Goal: Information Seeking & Learning: Learn about a topic

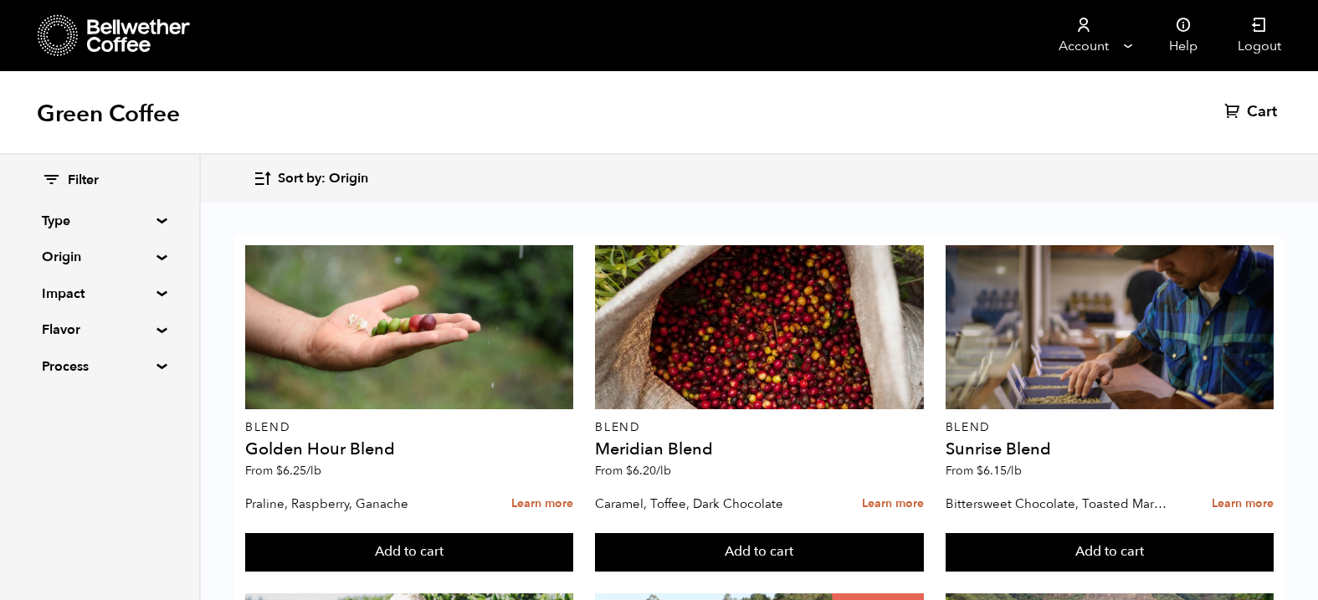
scroll to position [979, 0]
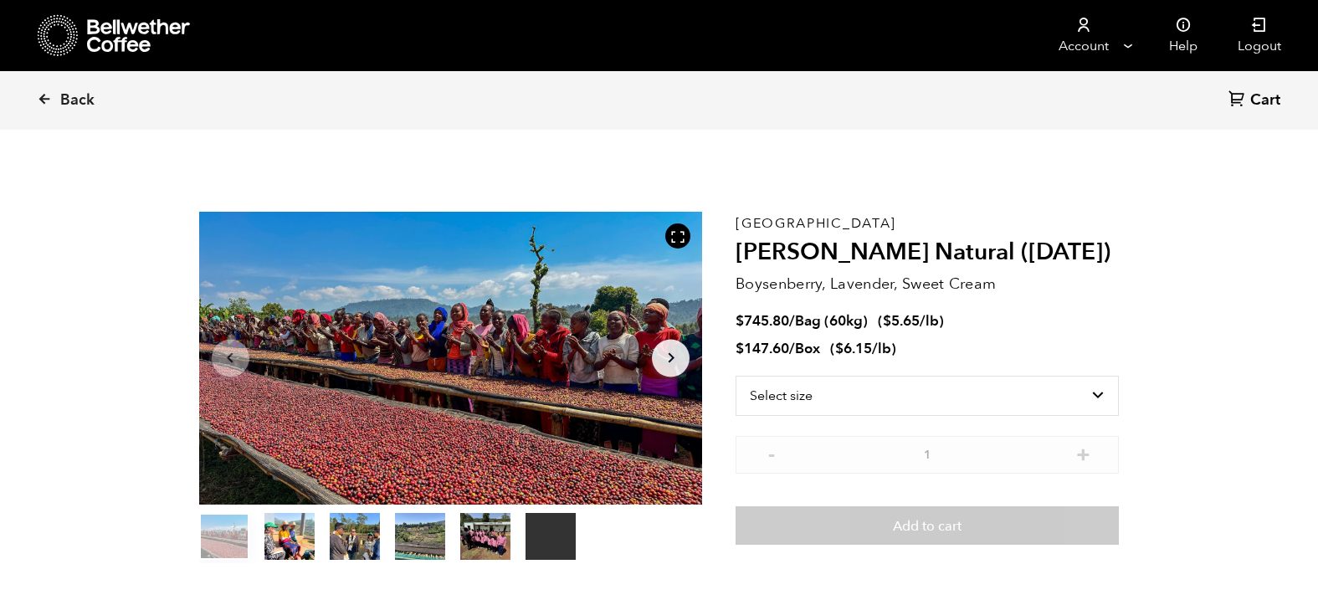
scroll to position [728, 892]
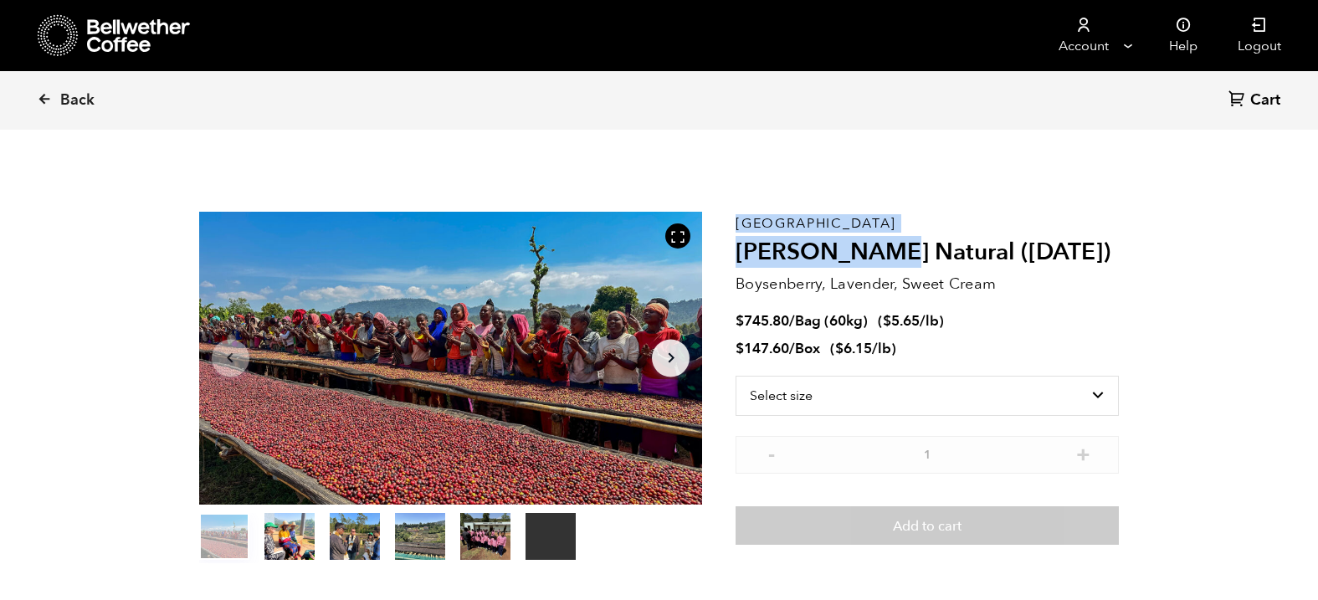
drag, startPoint x: 734, startPoint y: 252, endPoint x: 883, endPoint y: 254, distance: 149.0
click at [883, 254] on section "Your browser does not support the video tag. Item 1 of 6 Your browser does not …" at bounding box center [659, 387] width 1005 height 460
copy section "Your browser does not support the video tag. Item 1 of 6 Your browser does not …"
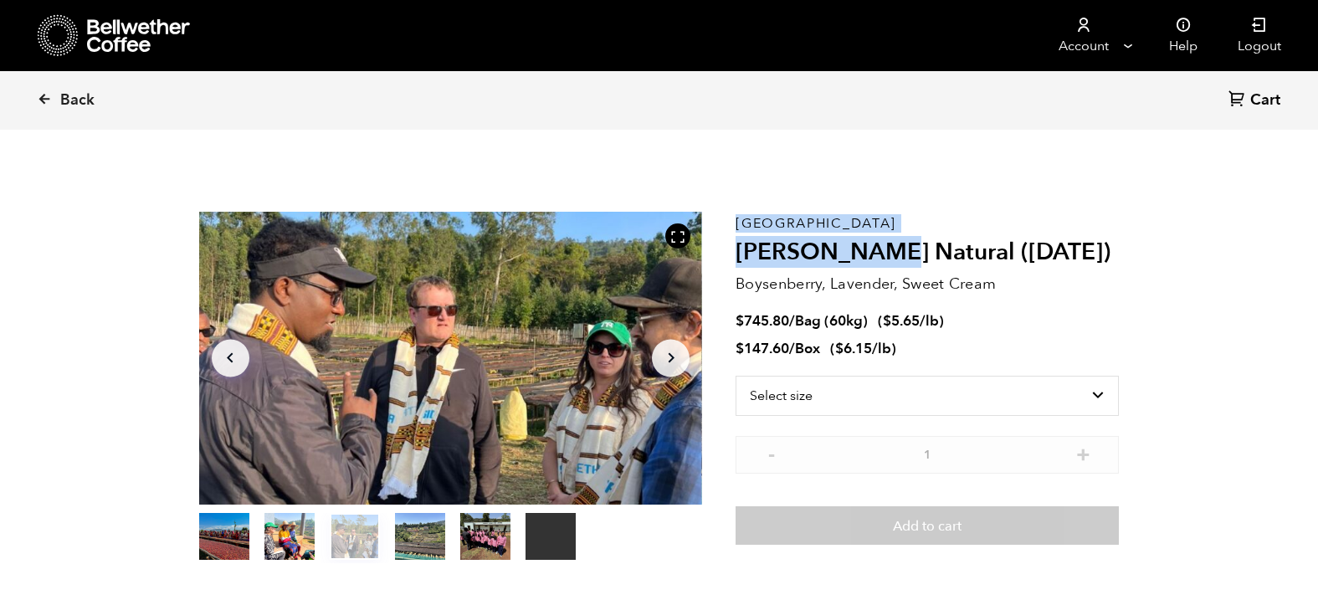
click at [783, 283] on p "Boysenberry, Lavender, Sweet Cream" at bounding box center [927, 284] width 383 height 23
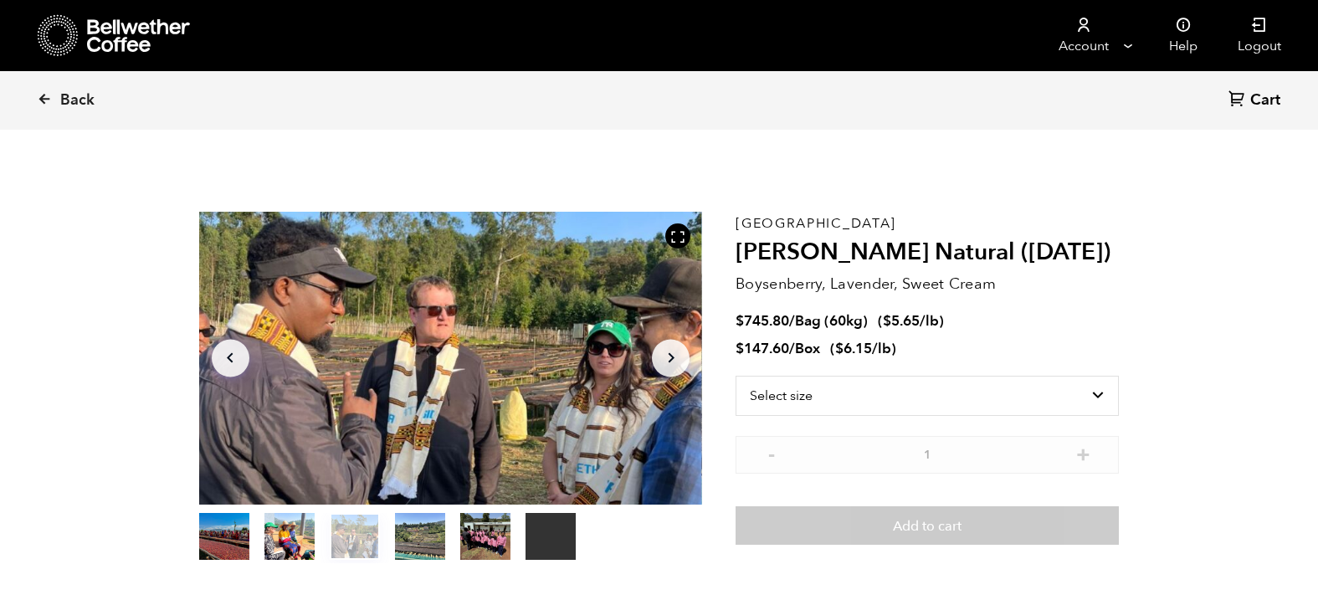
click at [783, 283] on p "Boysenberry, Lavender, Sweet Cream" at bounding box center [927, 284] width 383 height 23
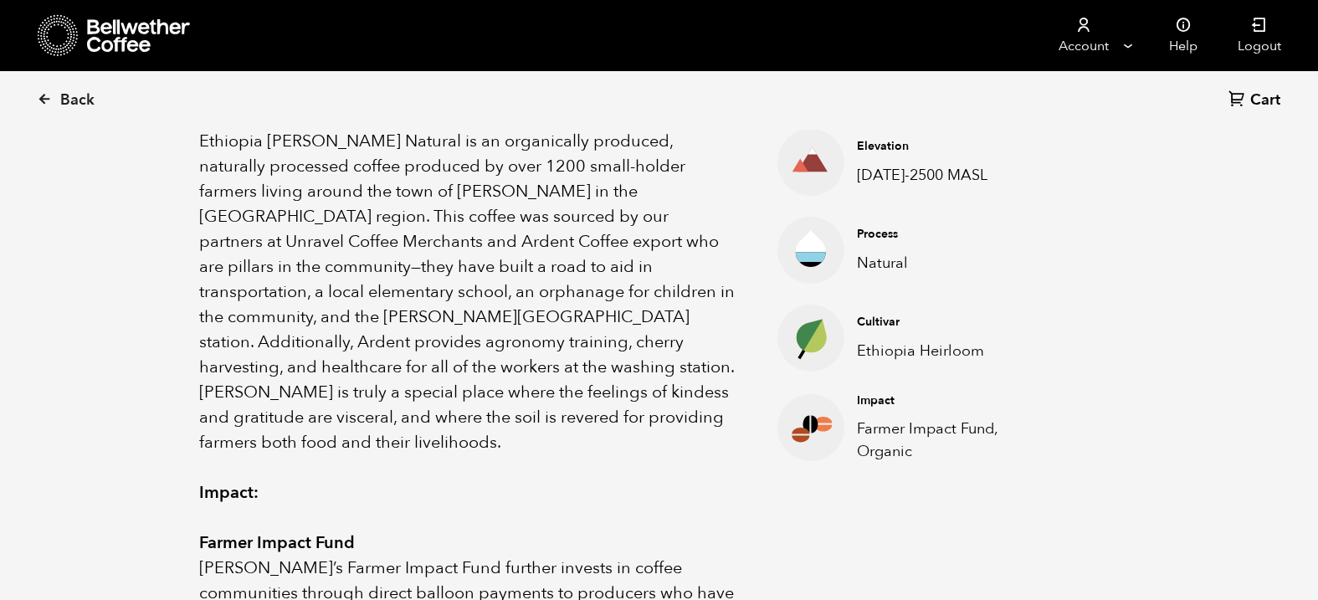
scroll to position [599, 0]
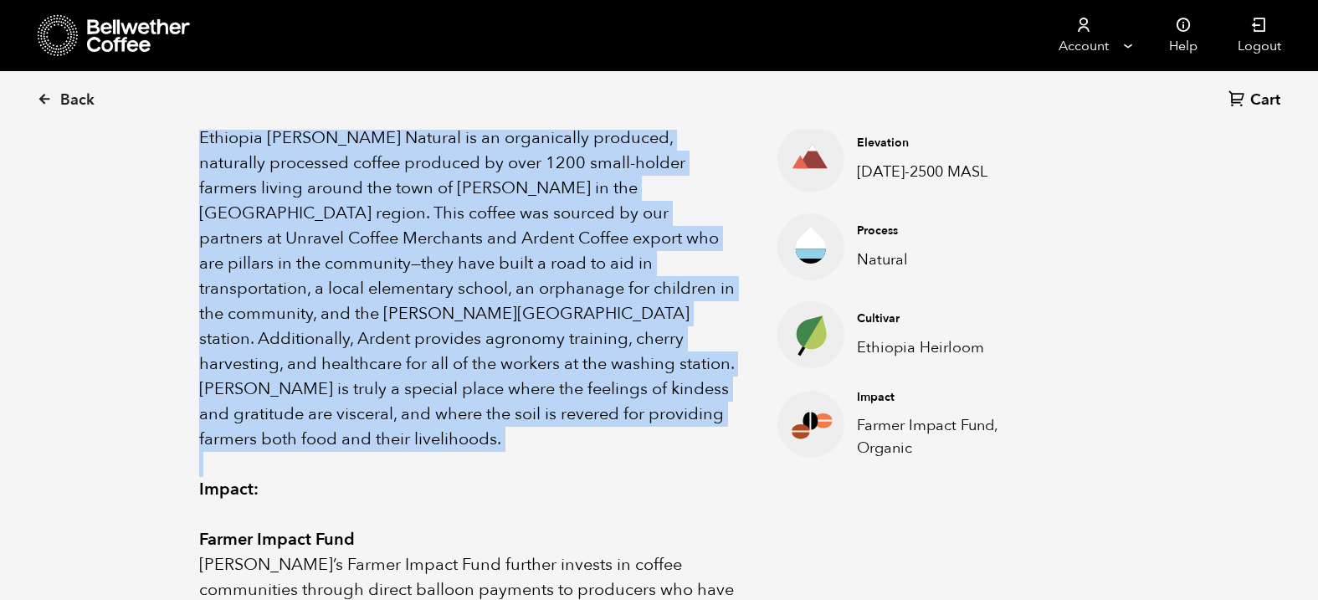
drag, startPoint x: 199, startPoint y: 134, endPoint x: 510, endPoint y: 430, distance: 429.3
click at [510, 430] on div "Ethiopia [PERSON_NAME] Natural is an organically produced, naturally processed …" at bounding box center [467, 465] width 537 height 678
copy p "Ethiopia [PERSON_NAME] Natural is an organically produced, naturally processed …"
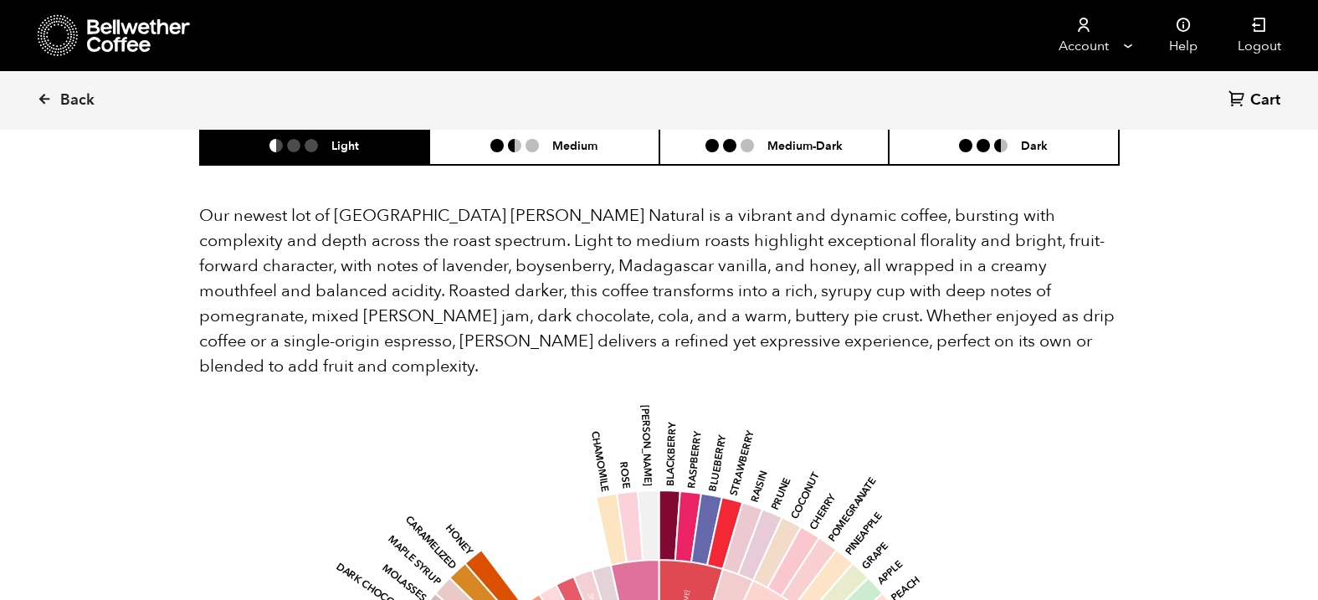
scroll to position [1436, 0]
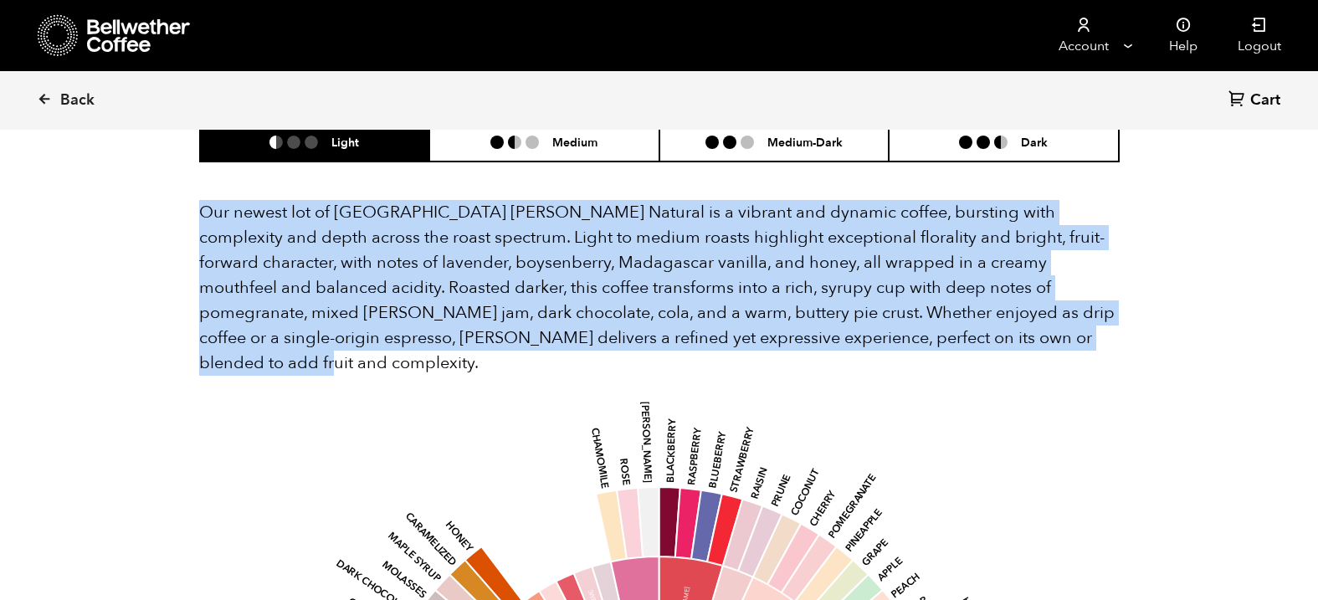
drag, startPoint x: 199, startPoint y: 183, endPoint x: 1013, endPoint y: 324, distance: 825.7
click at [1013, 324] on p "Our newest lot of [GEOGRAPHIC_DATA] [PERSON_NAME] Natural is a vibrant and dyna…" at bounding box center [659, 288] width 921 height 176
copy p "Our newest lot of [GEOGRAPHIC_DATA] [PERSON_NAME] Natural is a vibrant and dyna…"
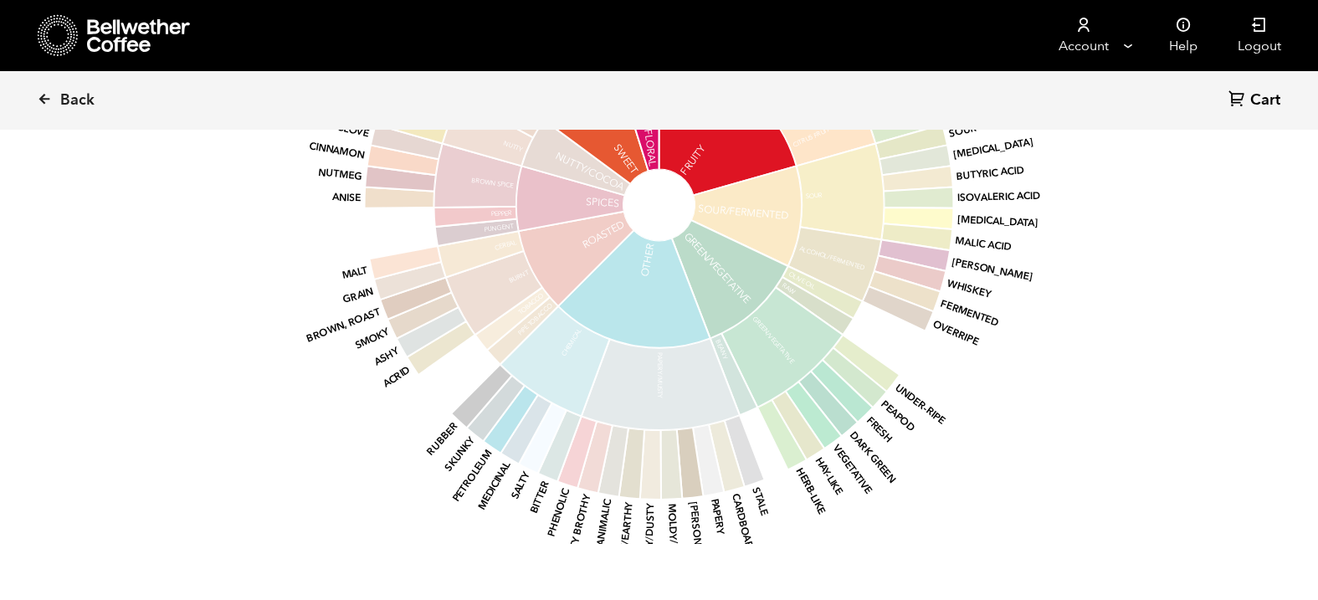
scroll to position [2470, 0]
